Goal: Task Accomplishment & Management: Manage account settings

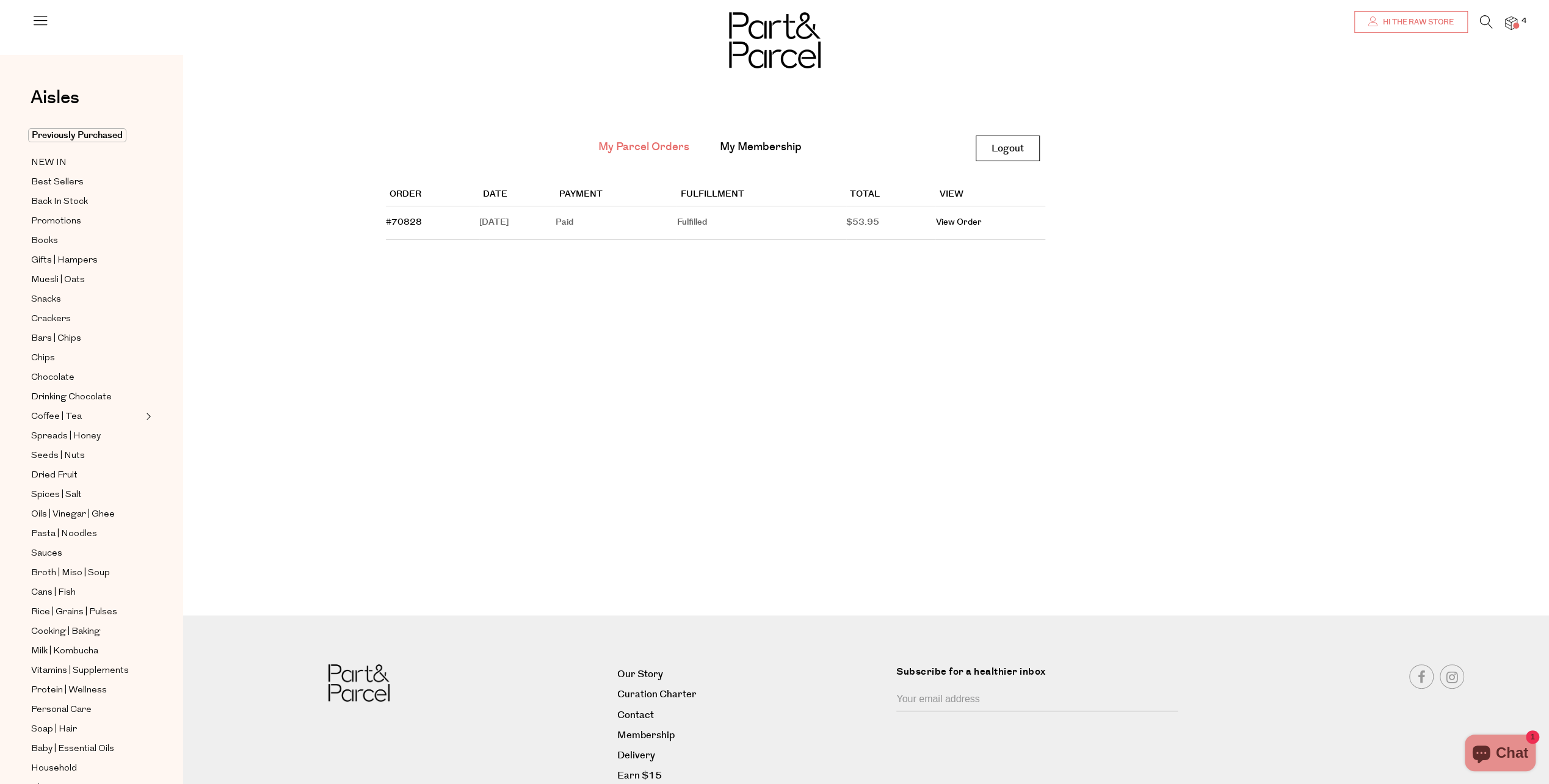
click at [1426, 22] on span "Hi the raw store" at bounding box center [1416, 22] width 74 height 11
click at [1439, 19] on span "Hi the raw store" at bounding box center [1416, 22] width 74 height 11
click at [747, 147] on link "My Membership" at bounding box center [760, 147] width 81 height 16
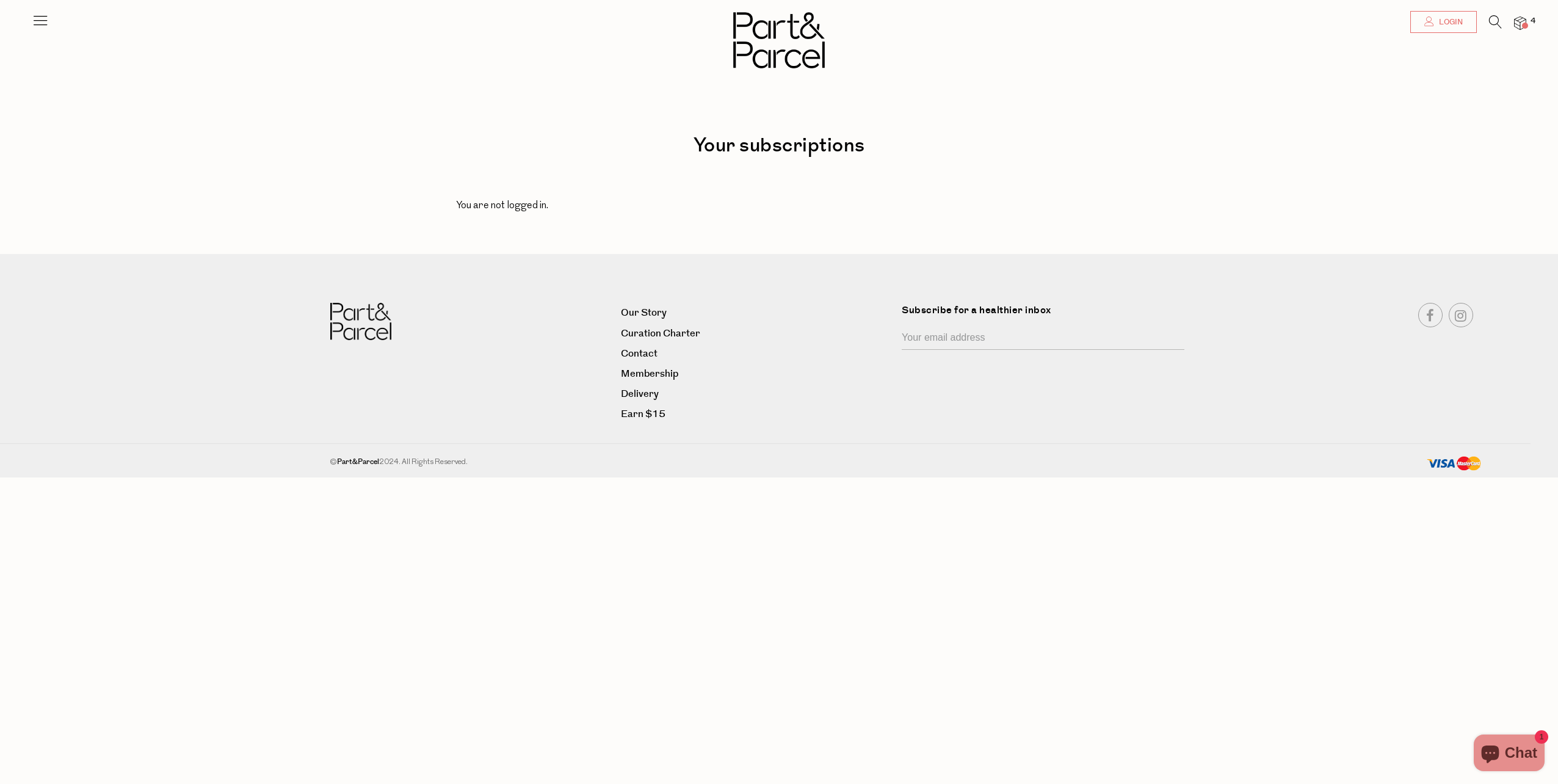
click at [1434, 17] on link "Login" at bounding box center [1443, 22] width 67 height 22
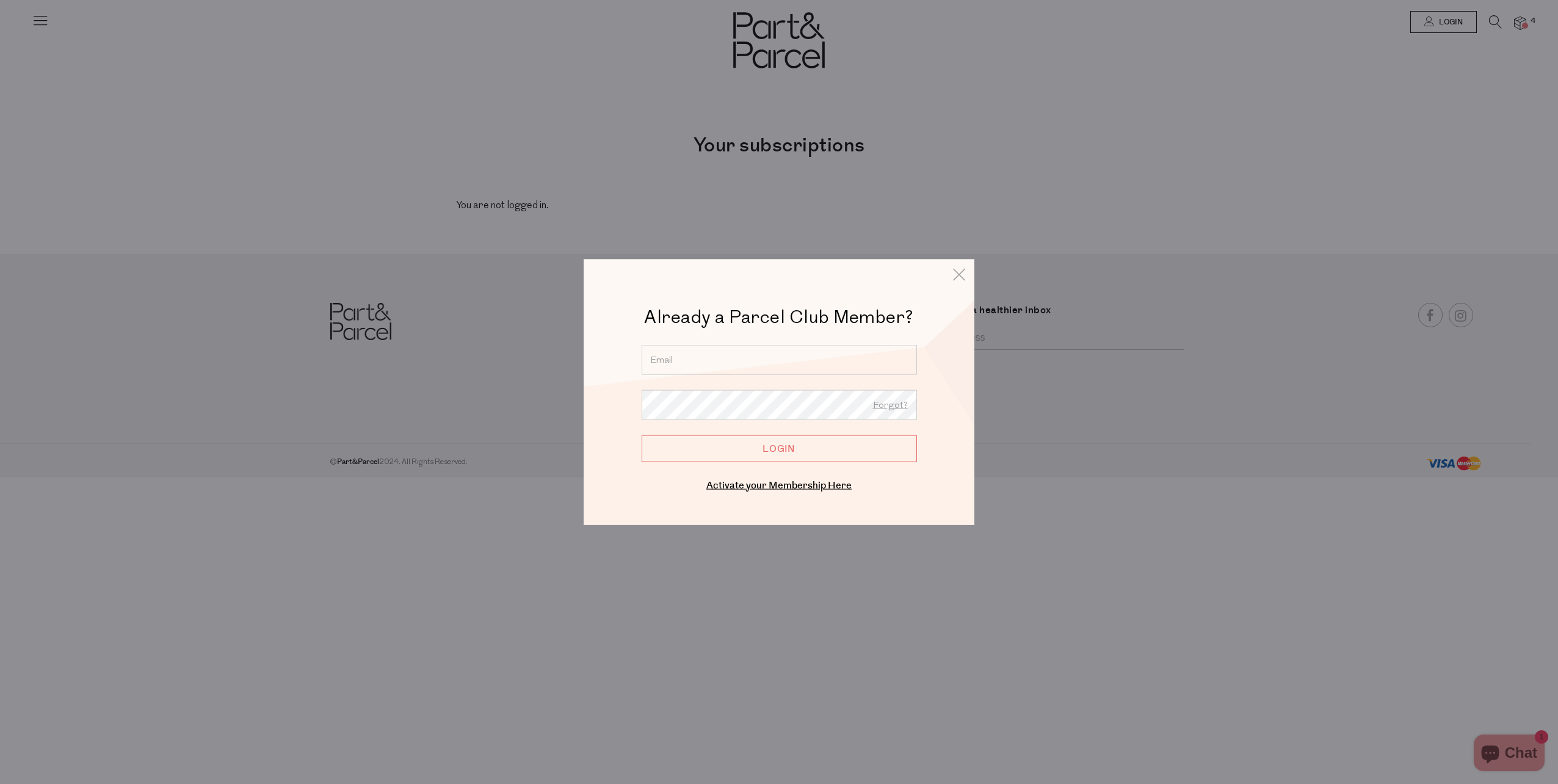
click at [779, 358] on input "email" at bounding box center [779, 360] width 276 height 30
type input "therawstoreau@gmail.com"
click at [641, 434] on input "Login" at bounding box center [779, 447] width 276 height 26
click at [758, 439] on input "Login" at bounding box center [779, 447] width 276 height 26
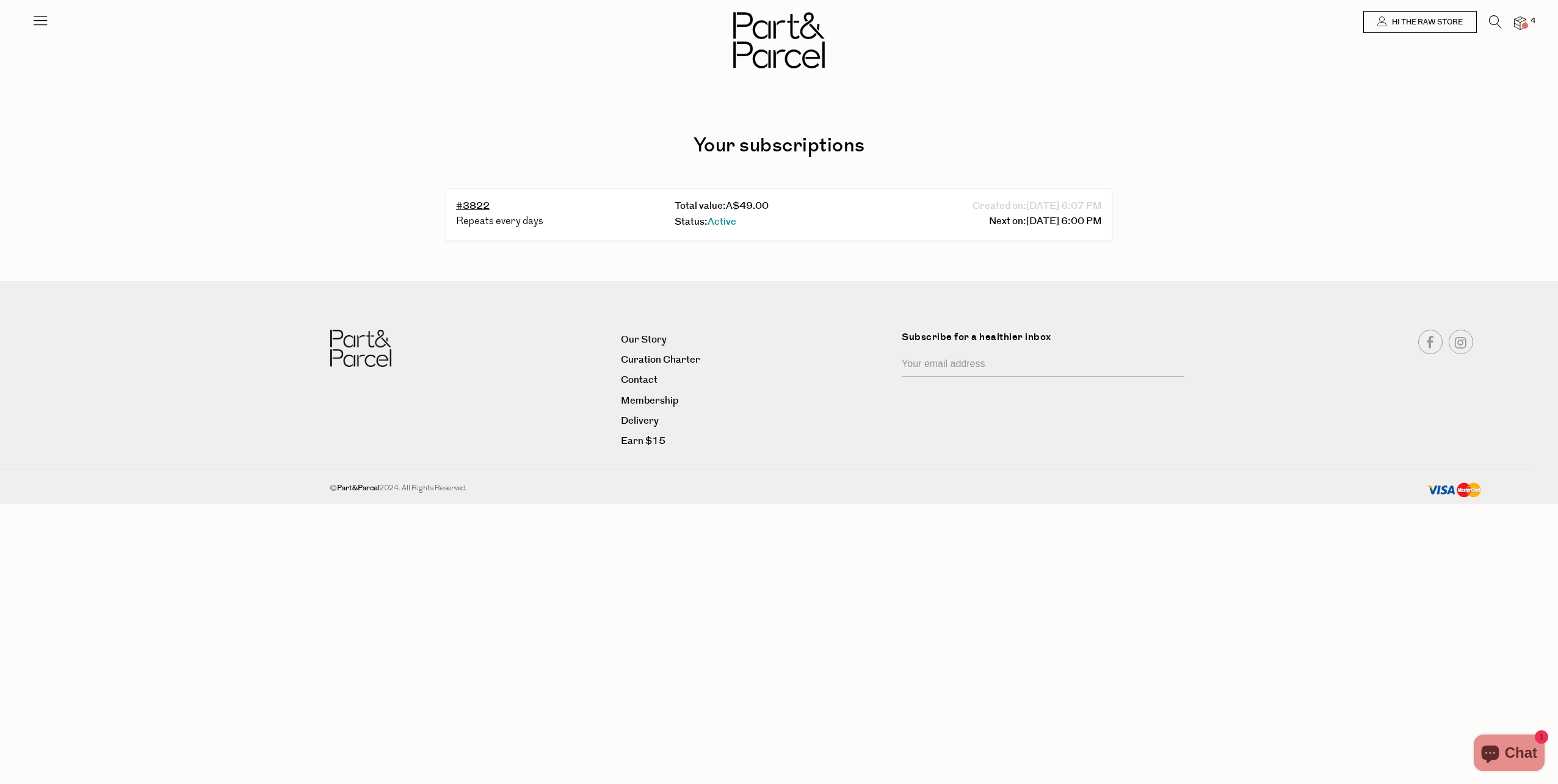
click at [781, 222] on div "Status: Active" at bounding box center [779, 222] width 209 height 17
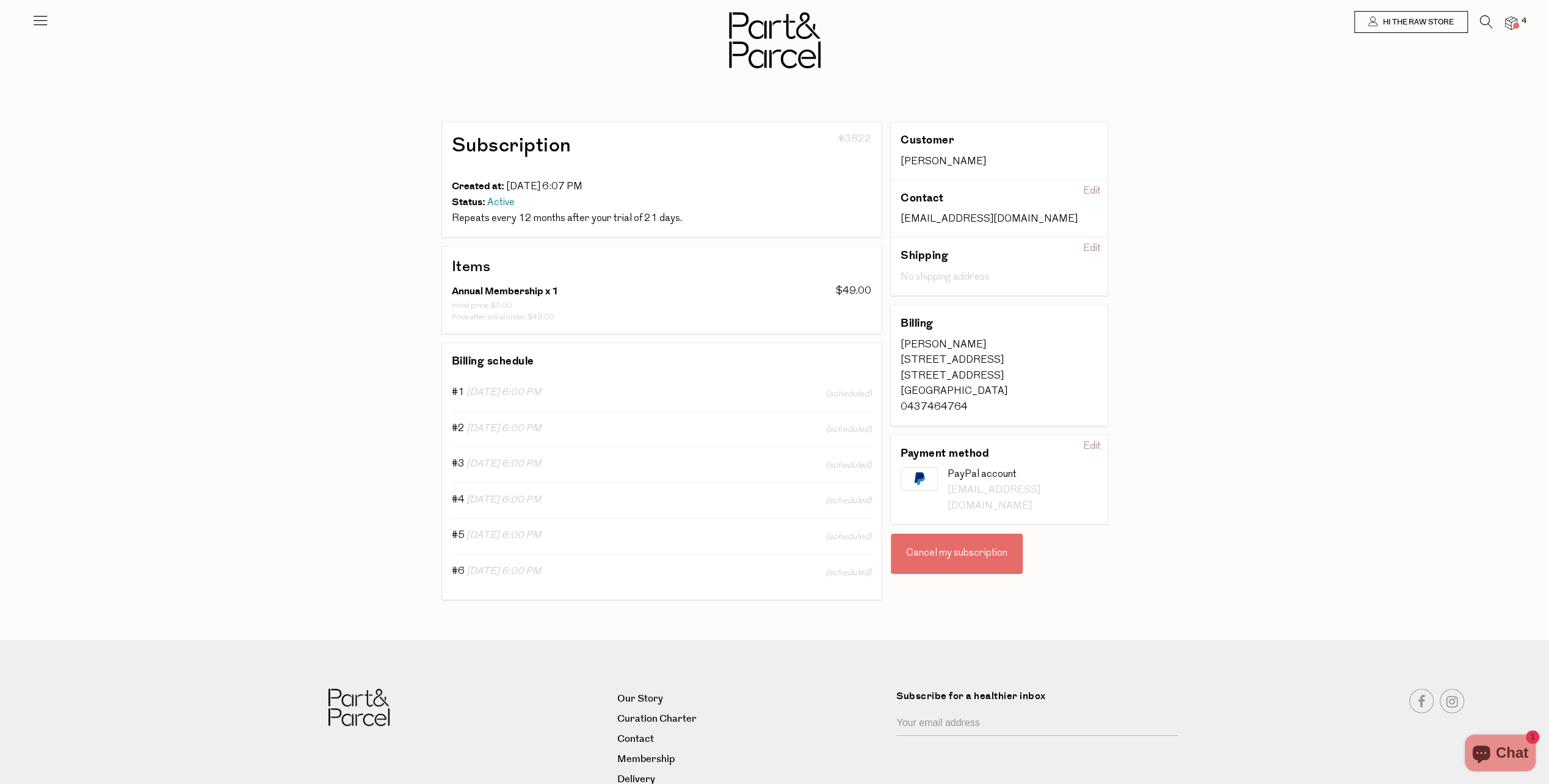
click at [969, 547] on div "Cancel my subscription" at bounding box center [957, 553] width 132 height 40
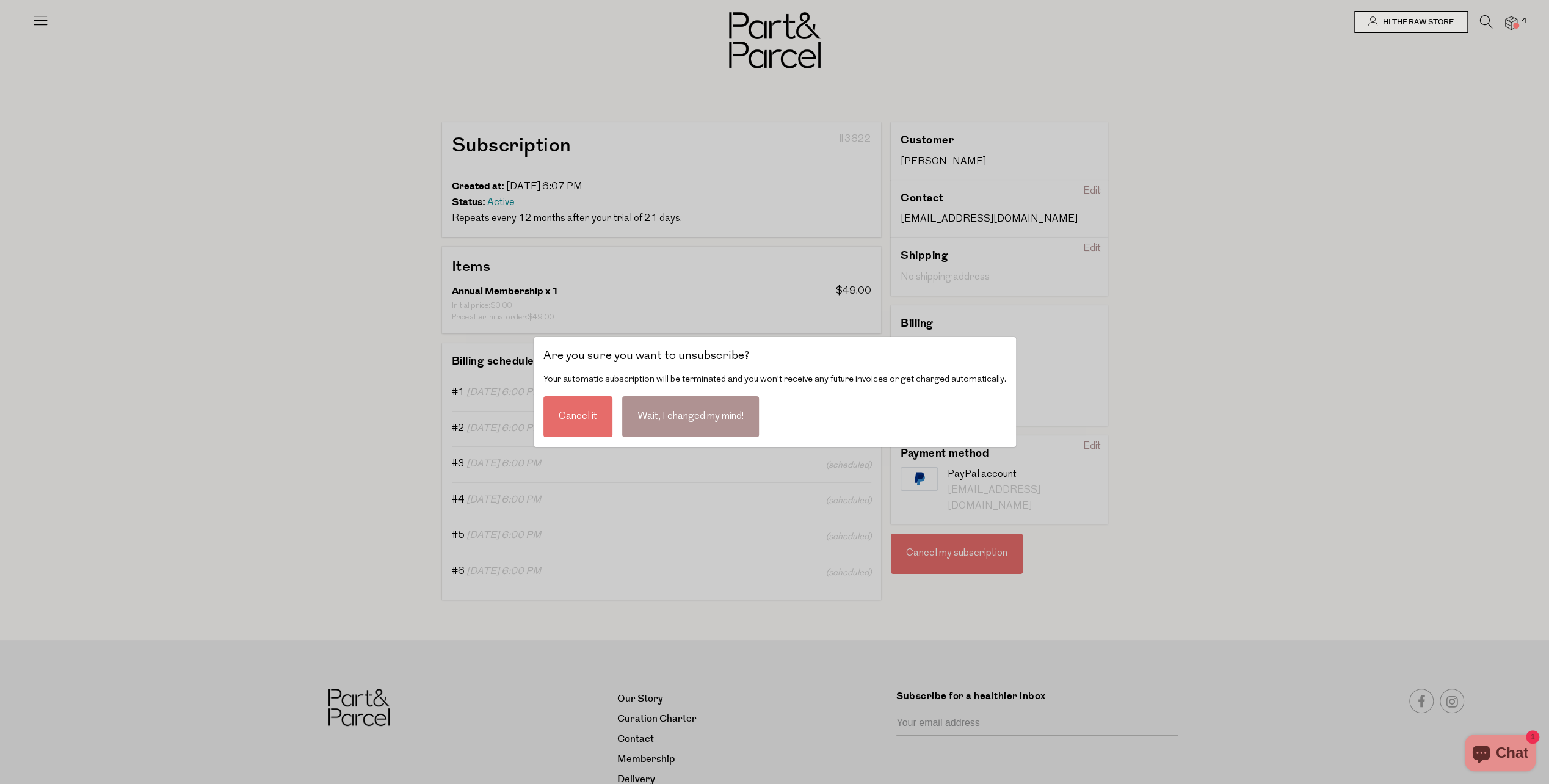
click at [575, 418] on div "Cancel it" at bounding box center [577, 416] width 69 height 41
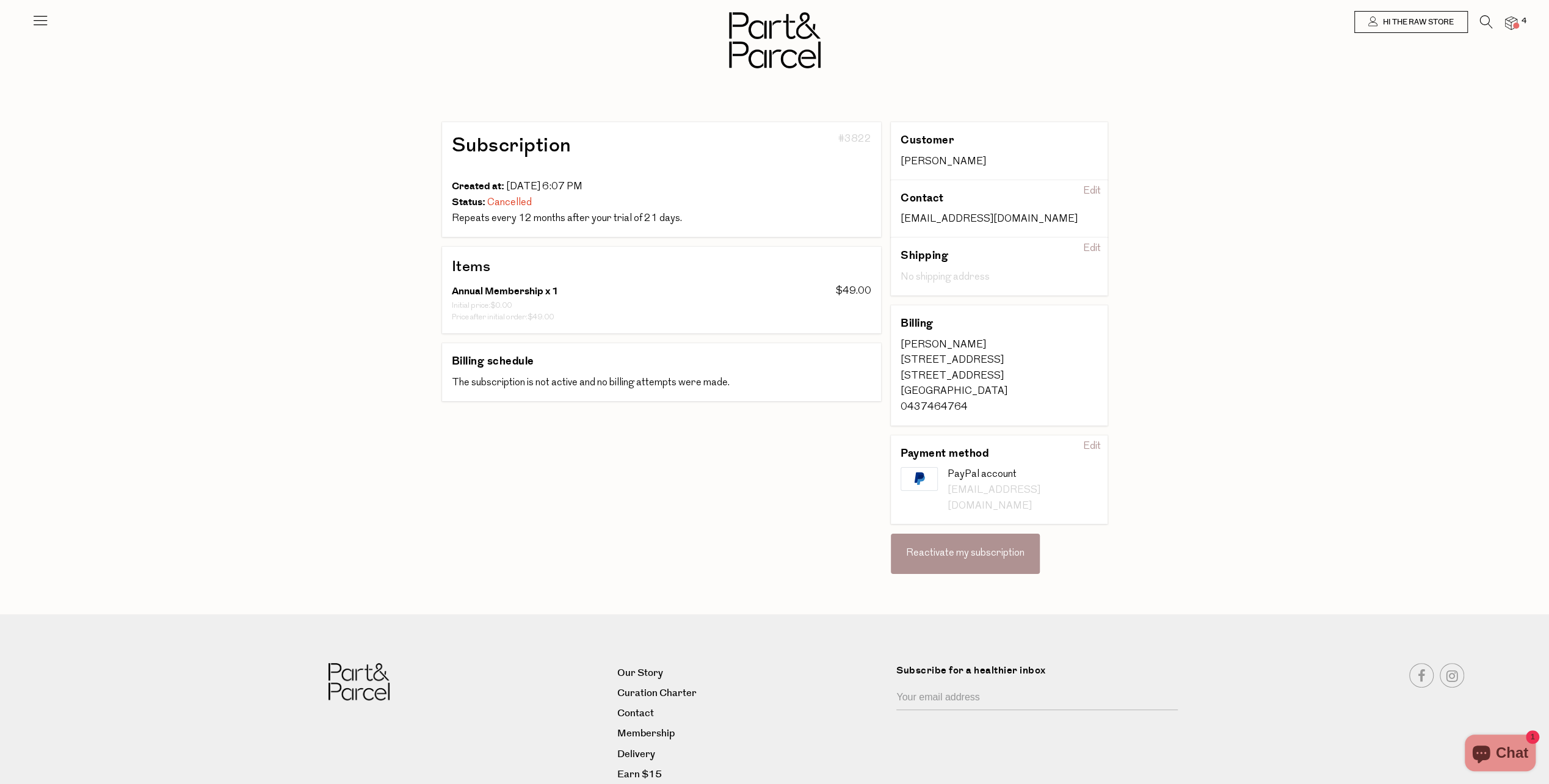
click at [795, 29] on img at bounding box center [774, 39] width 91 height 56
